Goal: Check status: Check status

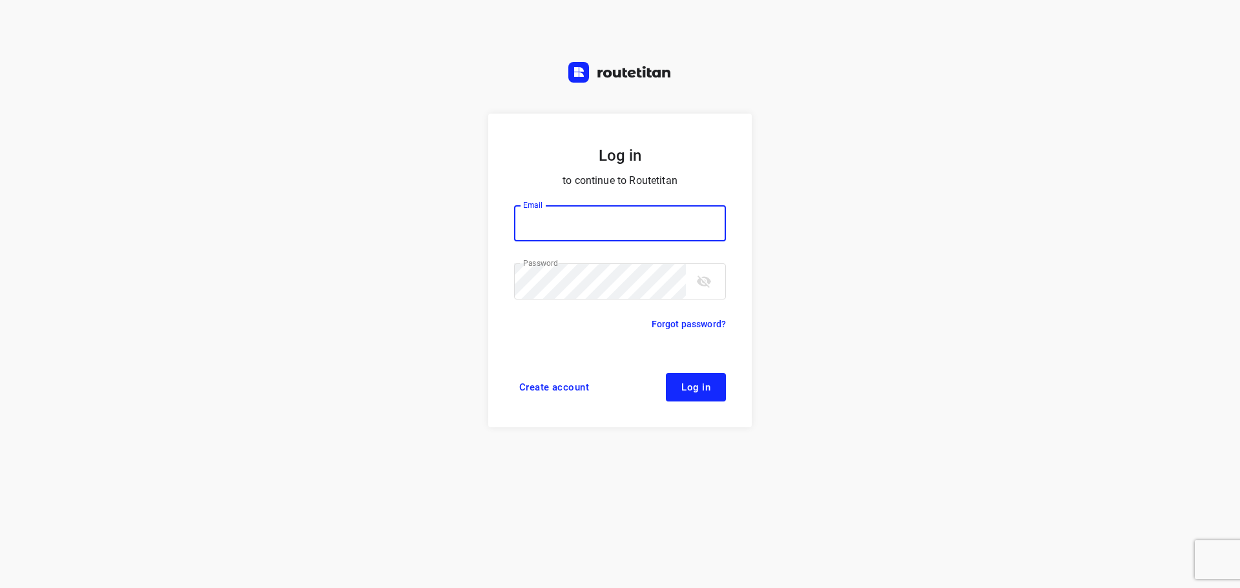
type input "didier@areco.be"
click at [703, 389] on span "Log in" at bounding box center [695, 387] width 29 height 10
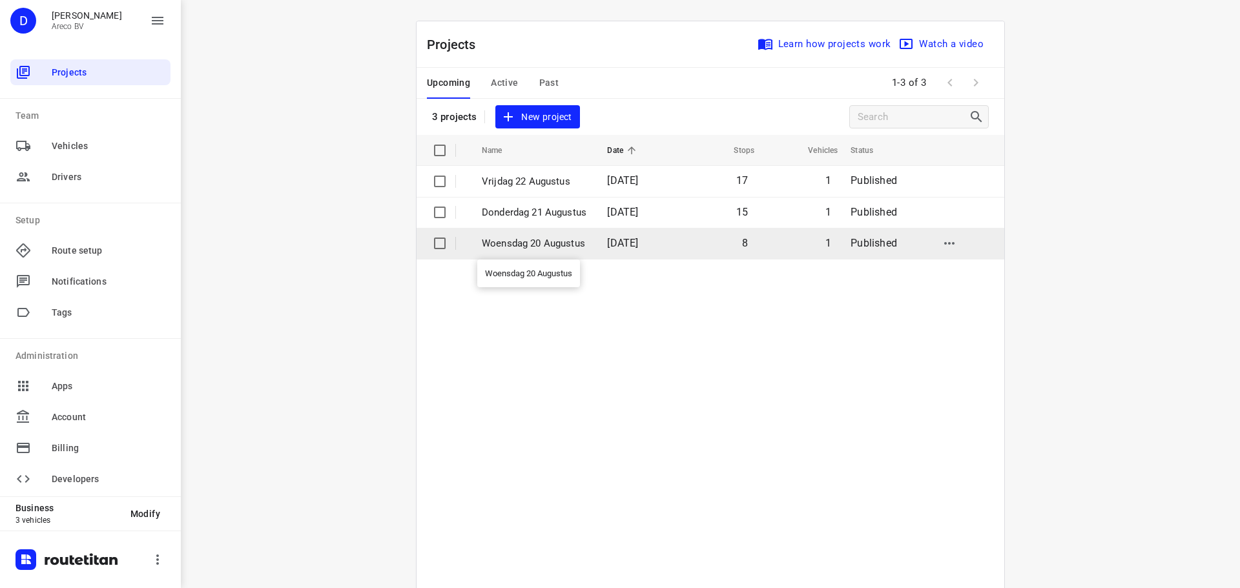
click at [568, 243] on p "Woensdag 20 Augustus" at bounding box center [535, 243] width 106 height 15
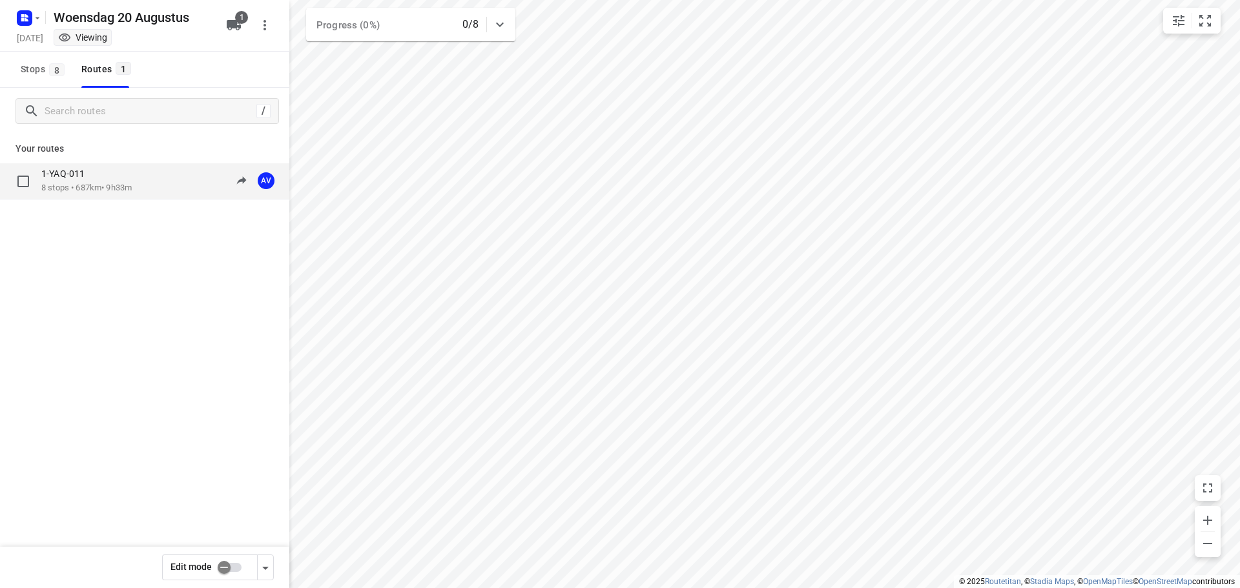
click at [143, 182] on div "1-YAQ-011 8 stops • 687km • 9h33m 09:00-18:33 AV" at bounding box center [165, 181] width 248 height 26
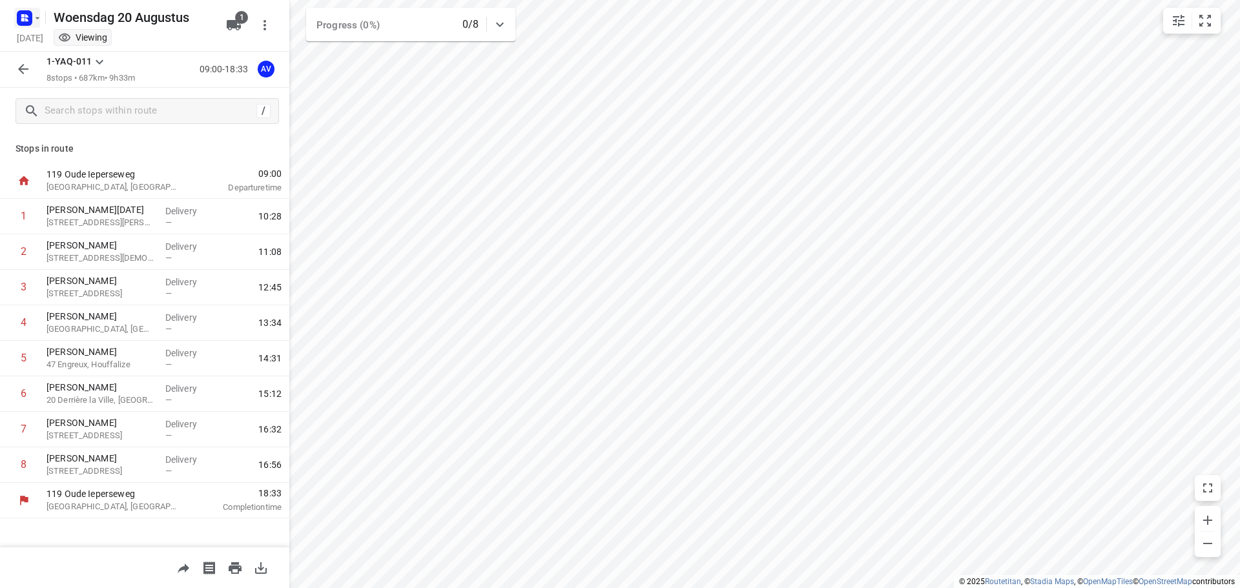
click at [27, 23] on rect "button" at bounding box center [24, 17] width 15 height 15
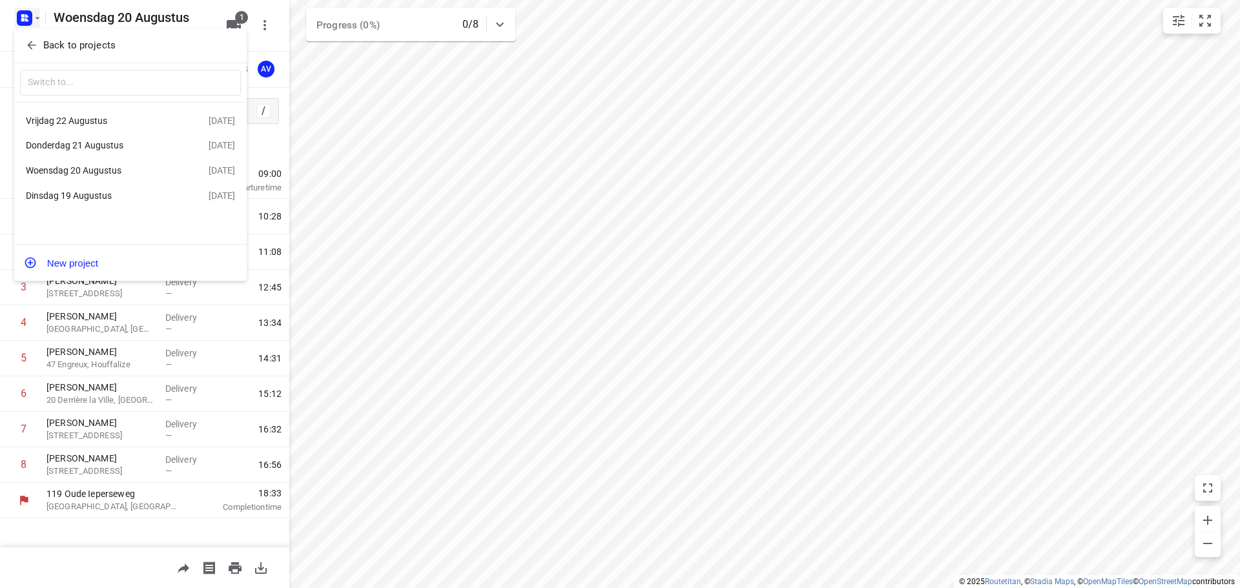
click at [130, 150] on div "Donderdag 21 Augustus" at bounding box center [100, 145] width 149 height 10
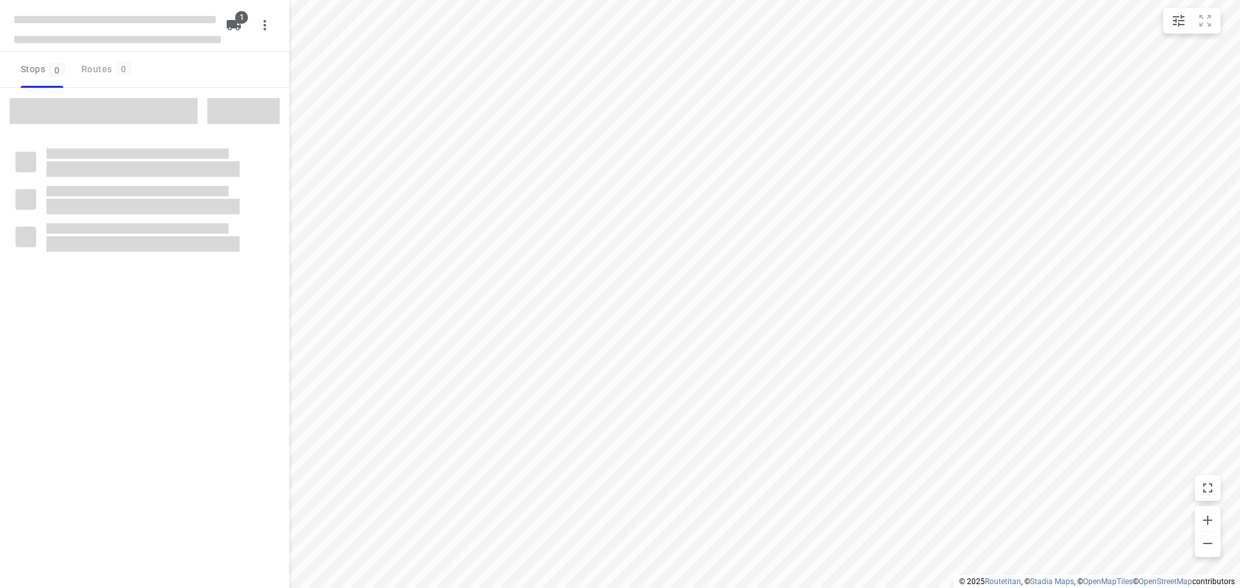
type input "distance"
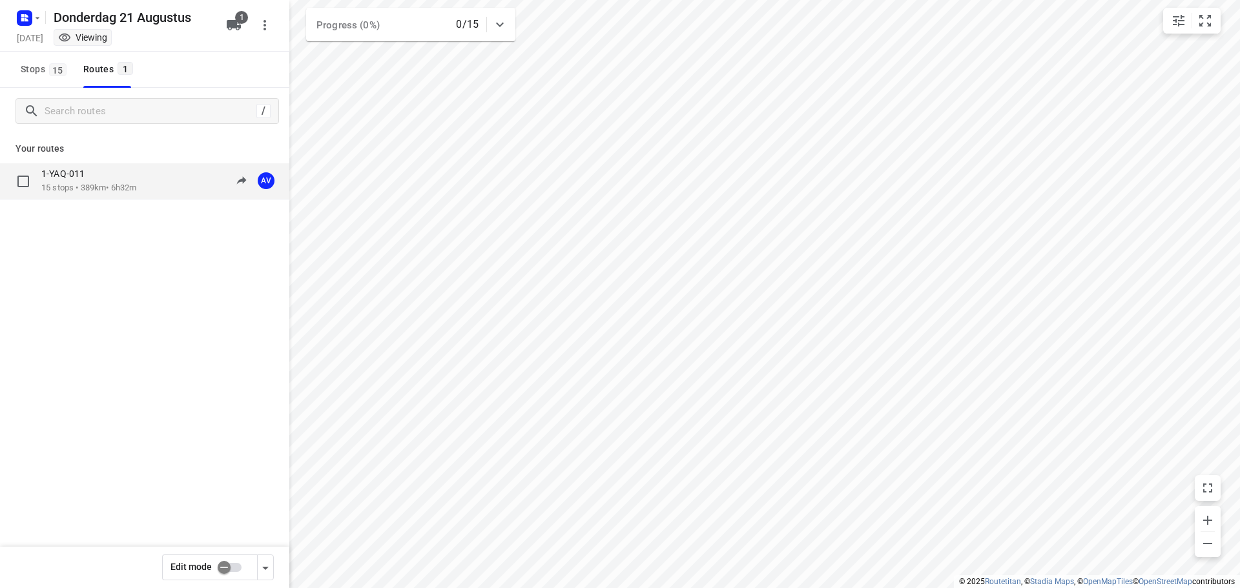
click at [160, 179] on div "1-YAQ-011 15 stops • 389km • 6h32m 09:00-15:32 AV" at bounding box center [165, 181] width 248 height 26
